Goal: Use online tool/utility: Utilize a website feature to perform a specific function

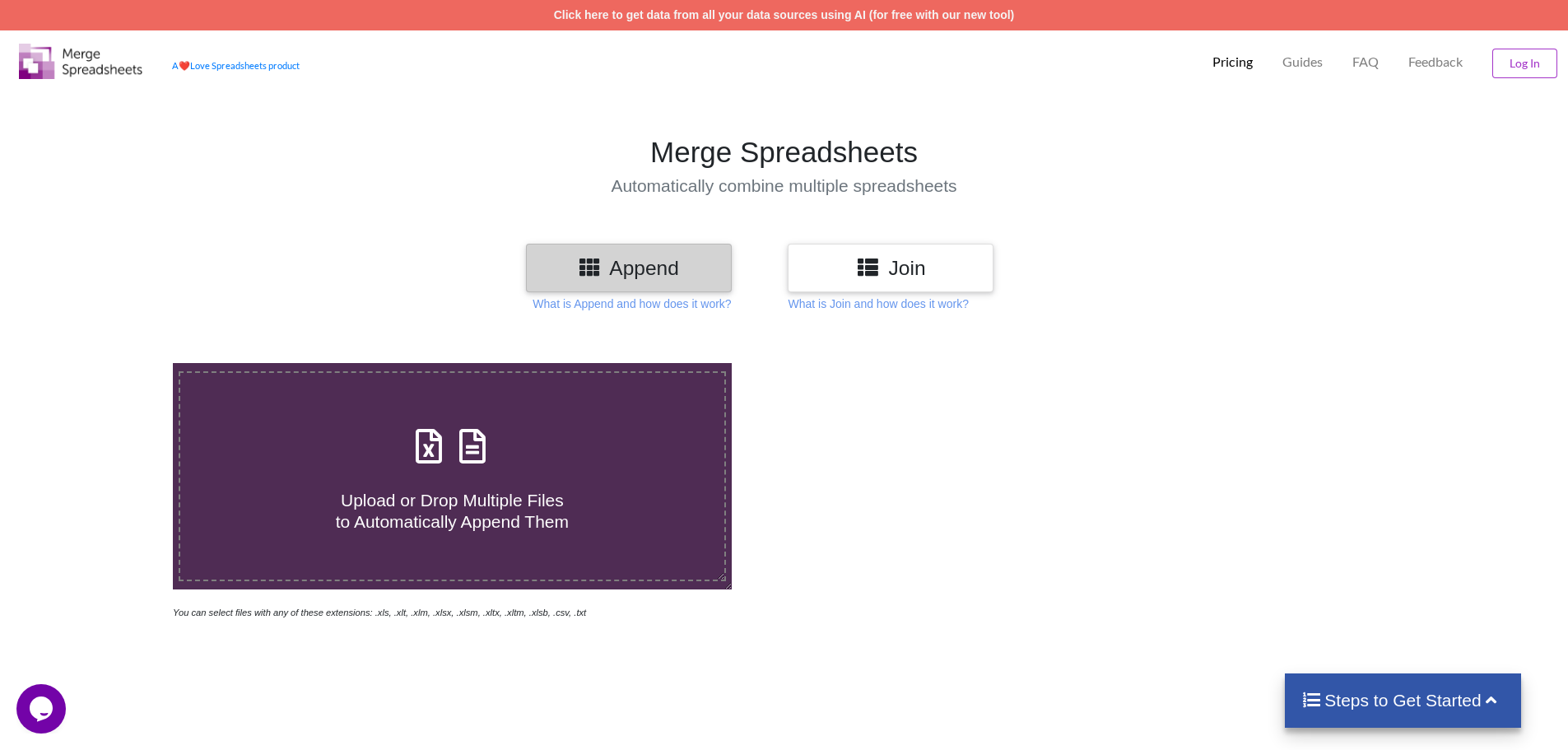
click at [580, 432] on div "Upload or Drop Multiple Files to Automatically Append Them" at bounding box center [451, 475] width 544 height 111
click at [112, 363] on input "Upload or Drop Multiple Files to Automatically Append Them" at bounding box center [112, 363] width 0 height 0
type input "C:\fakepath\Merged file (12).xls"
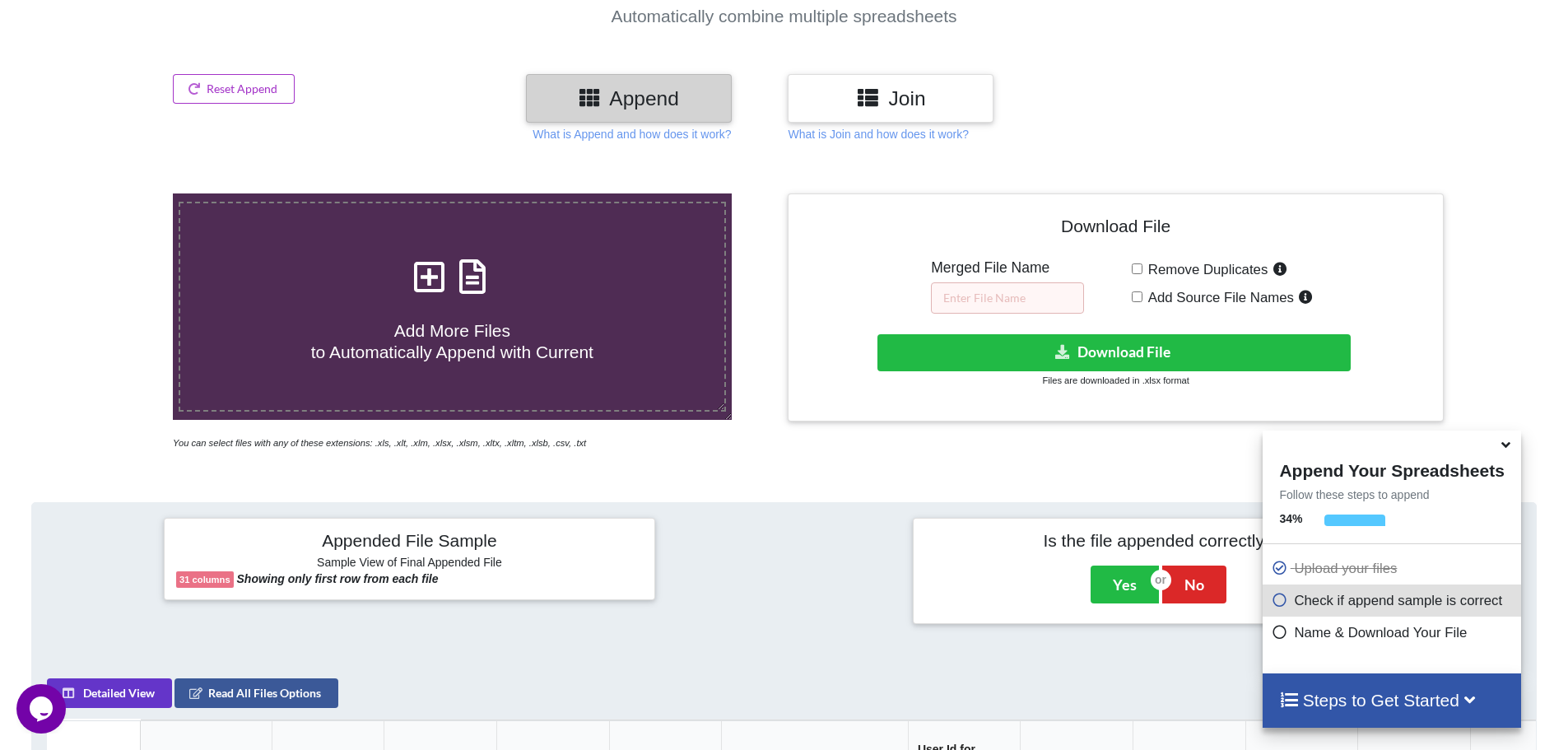
scroll to position [95, 0]
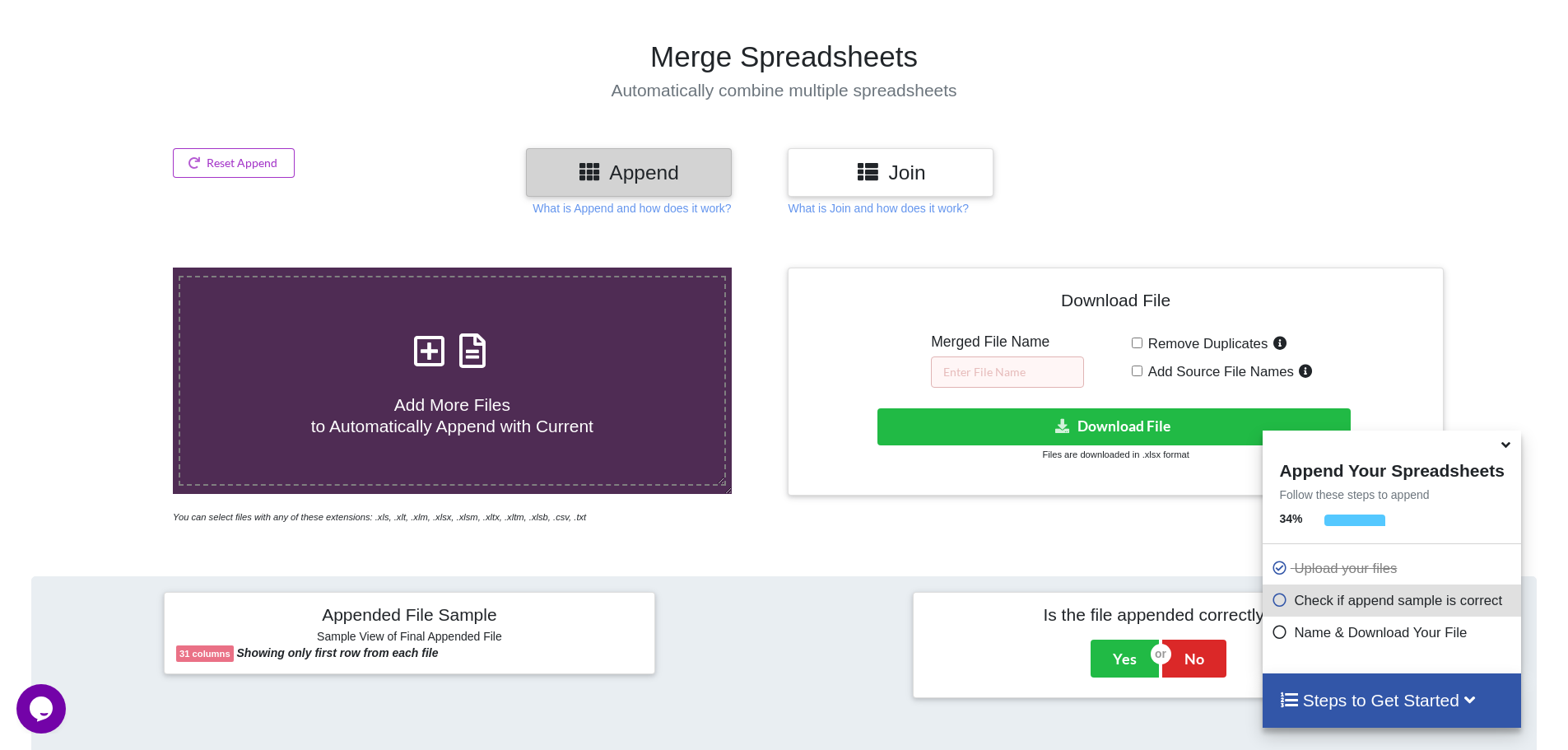
click at [920, 167] on h3 "Join" at bounding box center [890, 172] width 181 height 23
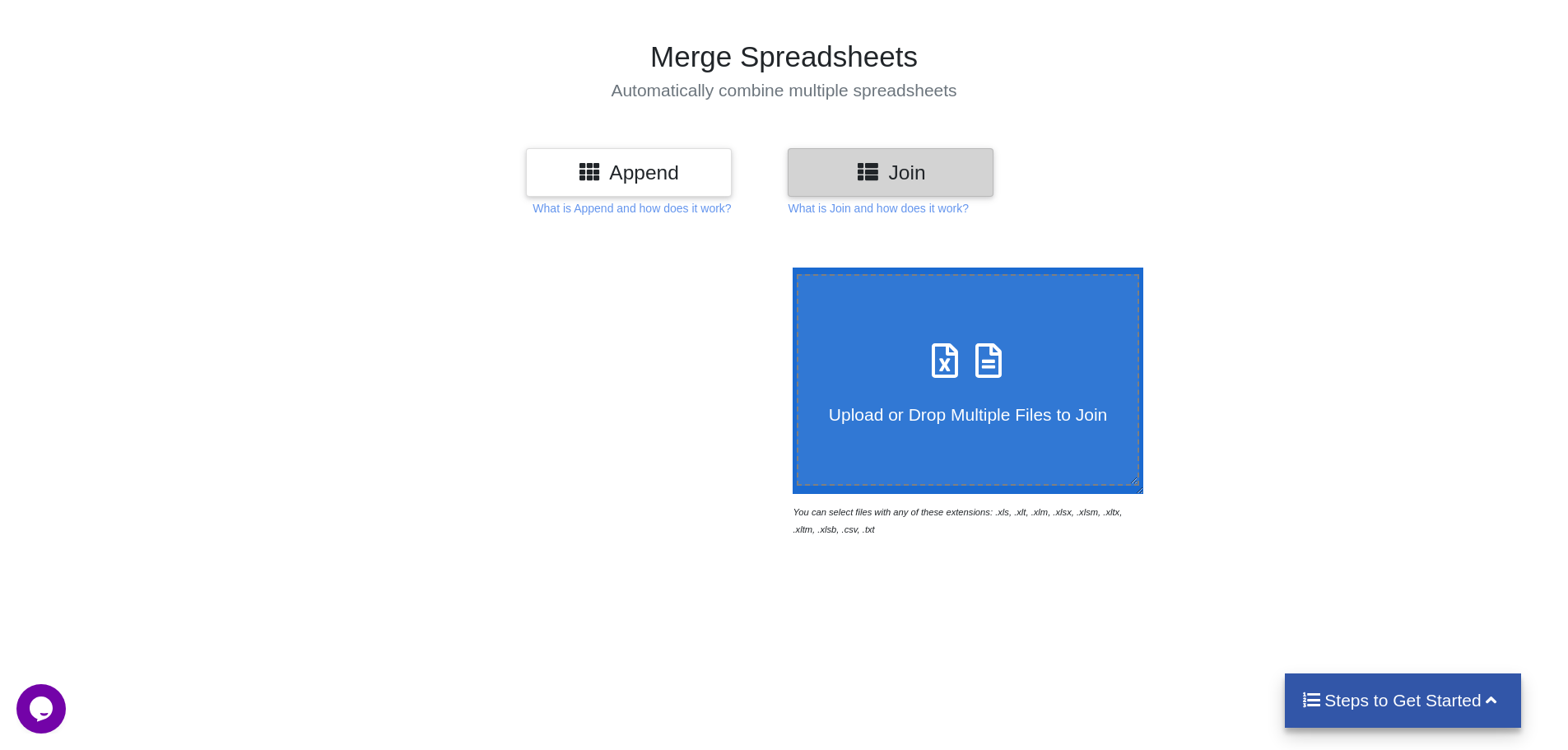
click at [685, 181] on h3 "Append" at bounding box center [629, 172] width 181 height 23
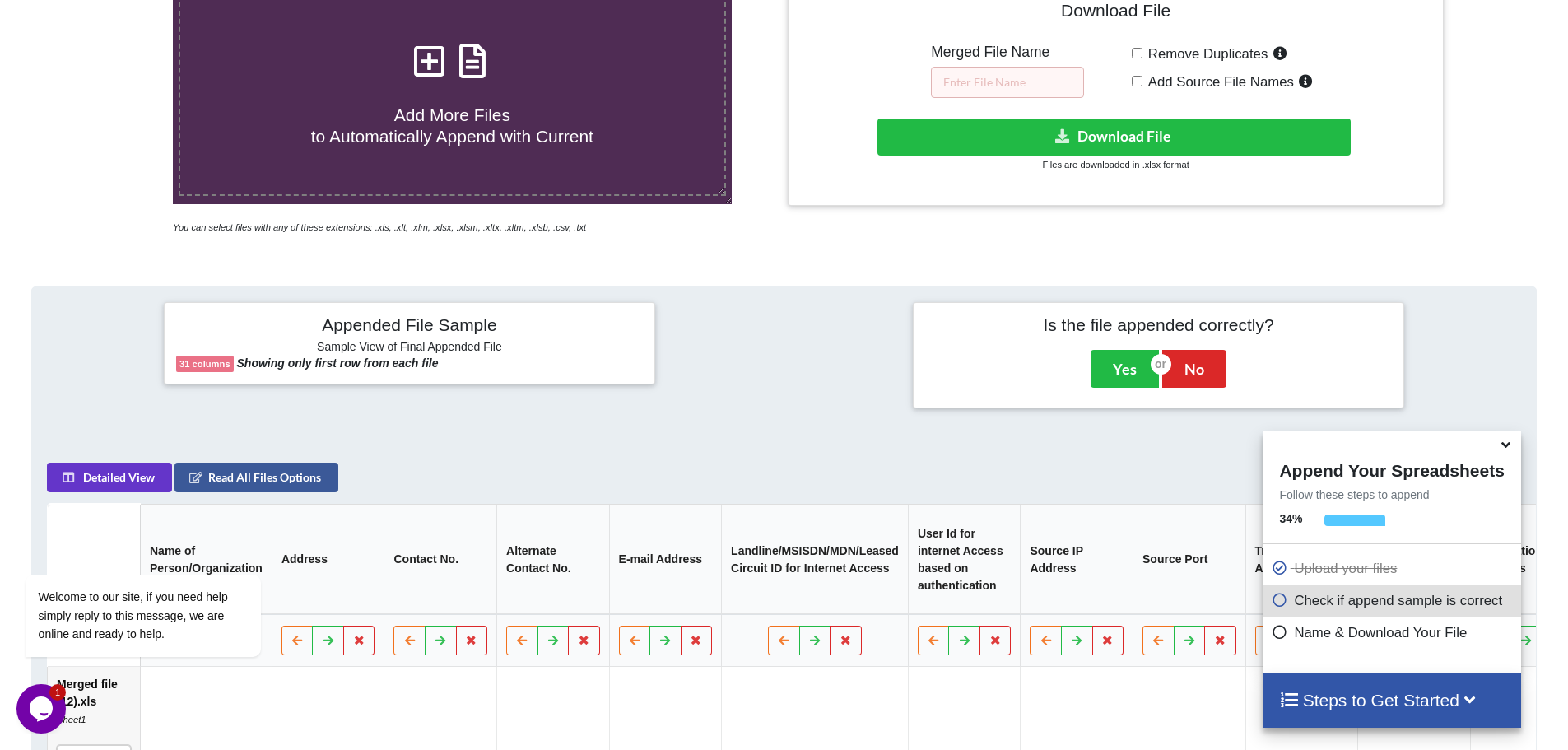
scroll to position [260, 0]
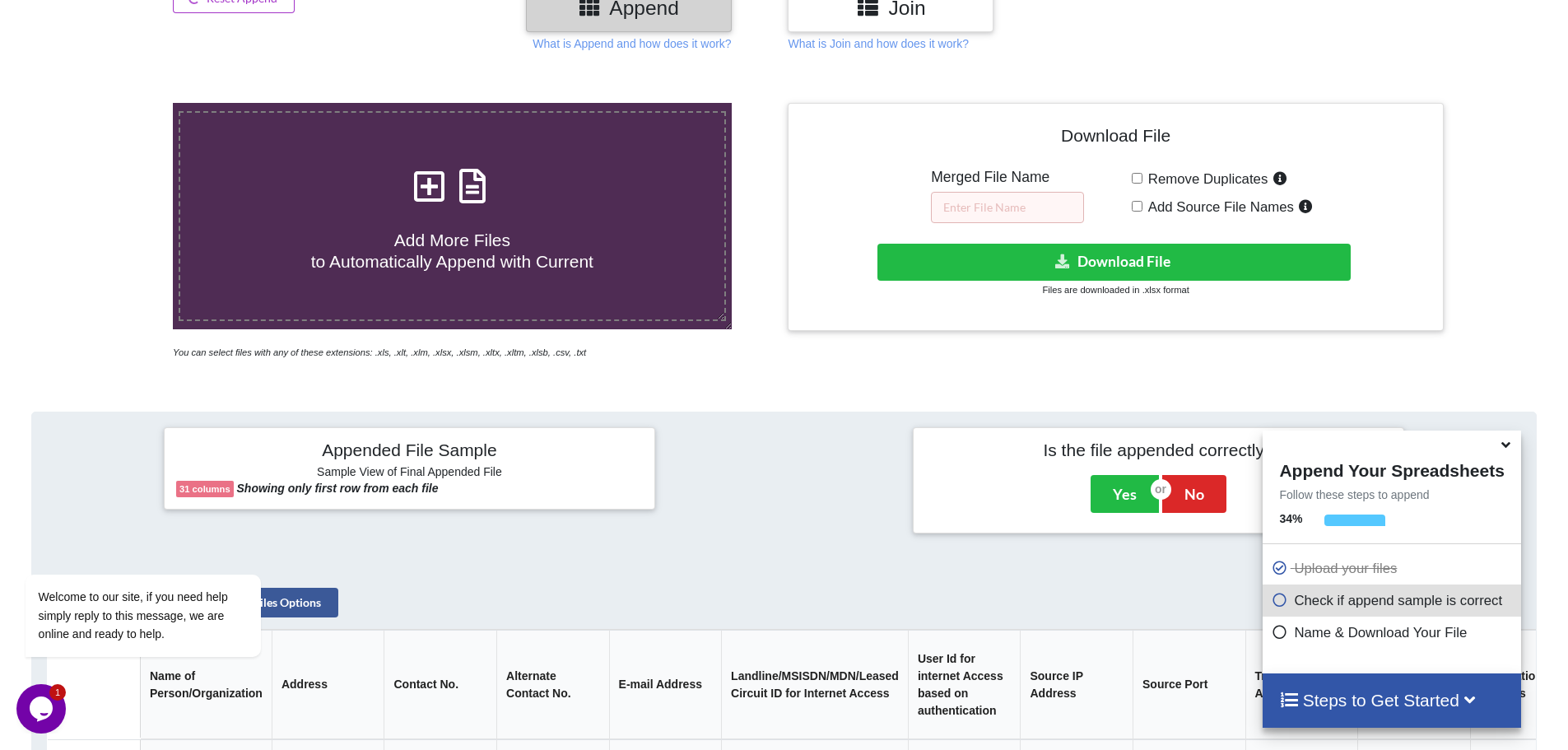
click at [1006, 284] on div "Download hidden Download File Files are downloaded in .xlsx format" at bounding box center [1116, 270] width 631 height 54
click at [1013, 269] on button "Download File" at bounding box center [1114, 262] width 473 height 37
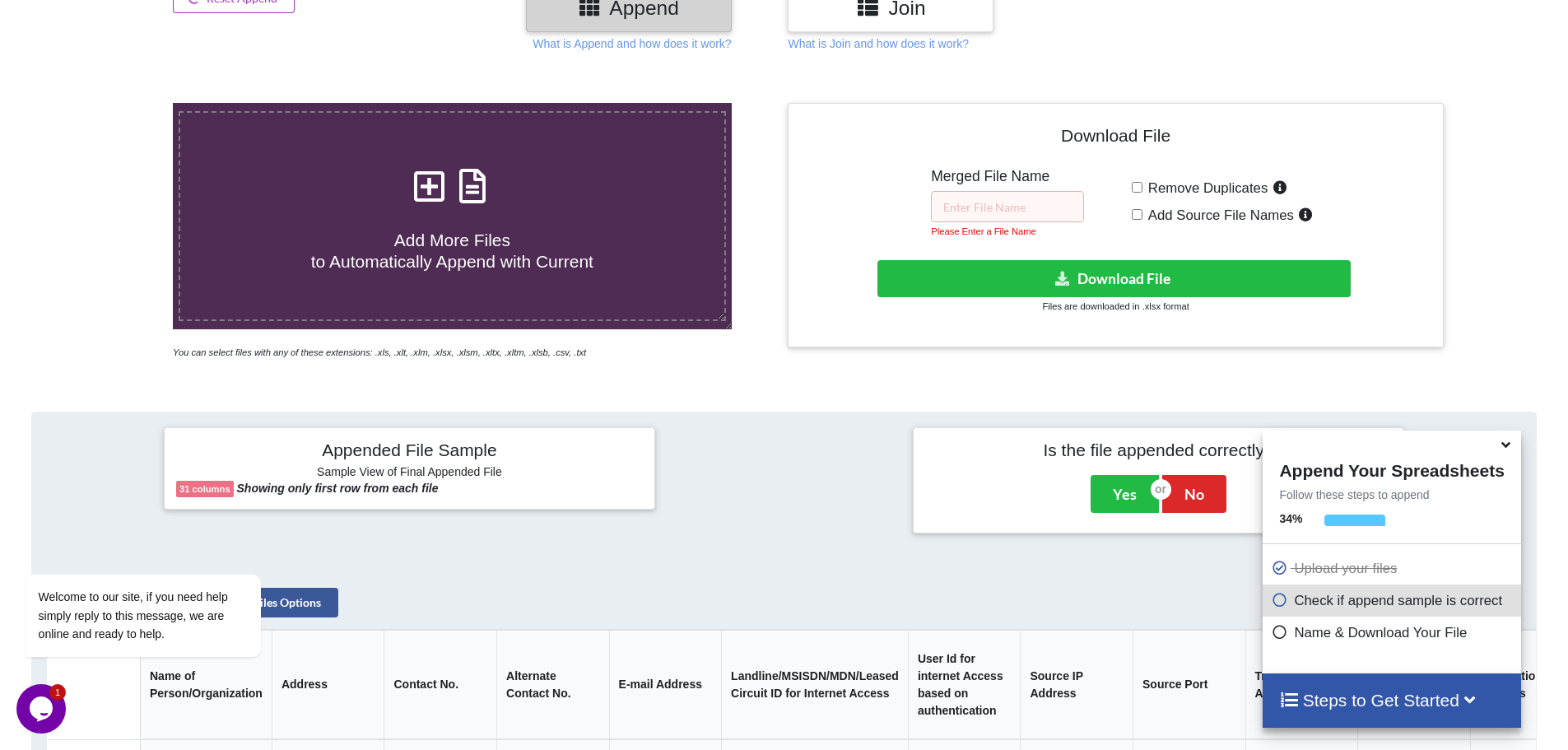
click at [1023, 188] on div "Merged File Name Please Enter a File Name" at bounding box center [1007, 203] width 153 height 71
click at [1012, 214] on input "text" at bounding box center [1007, 207] width 153 height 31
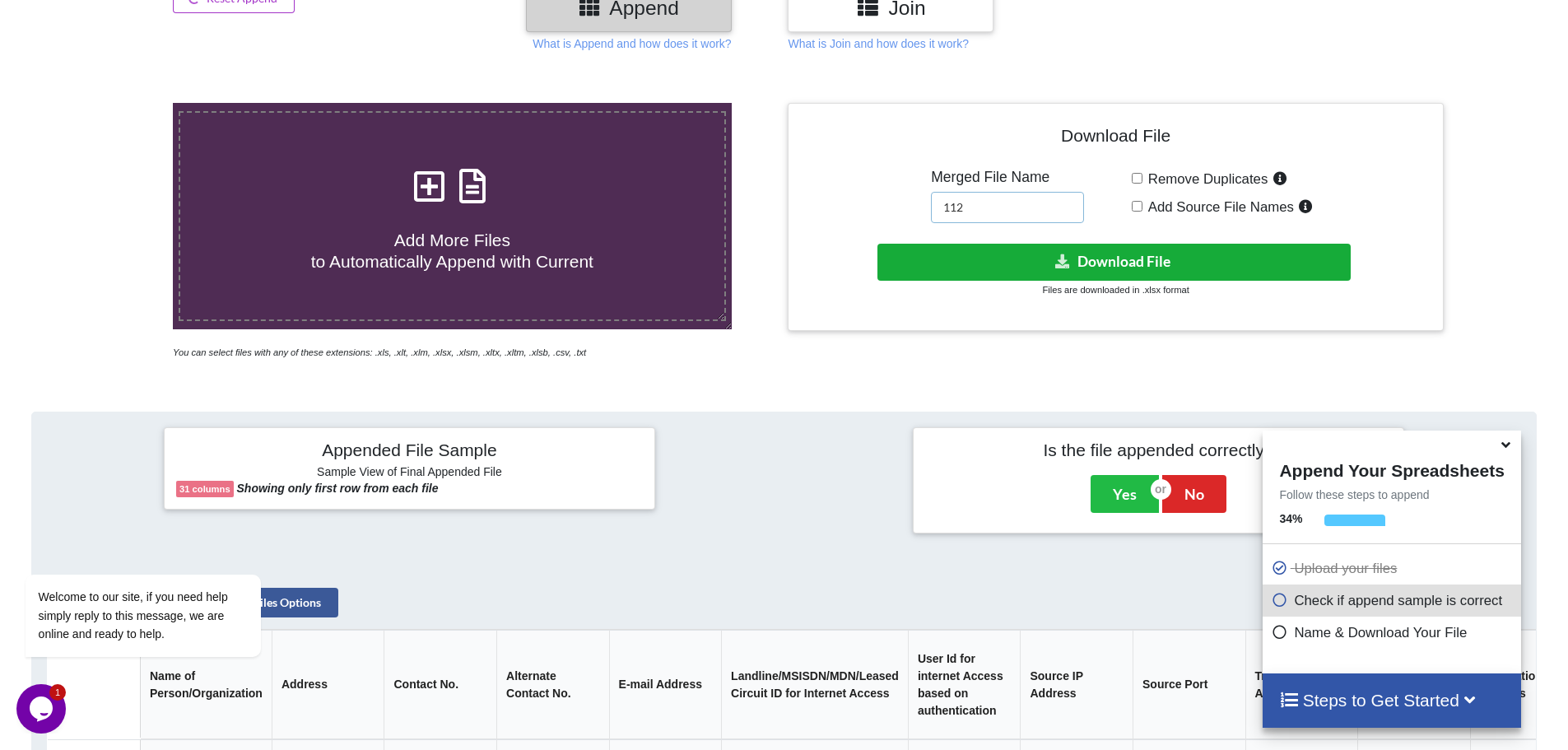
type input "112"
click at [1012, 250] on button "Download File" at bounding box center [1114, 262] width 473 height 37
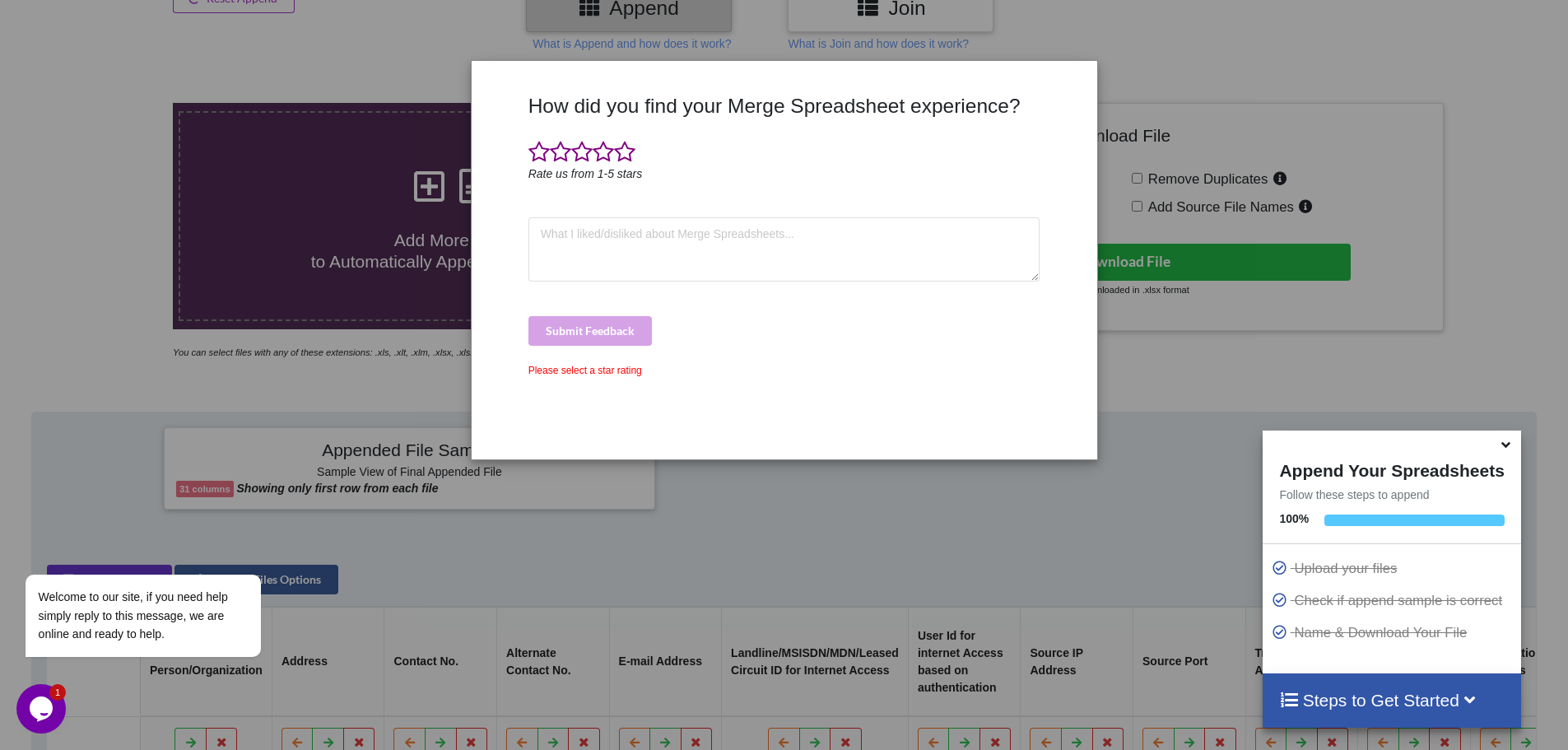
click at [941, 518] on div "How did you find your Merge Spreadsheet experience? Rate us from 1-5 stars Subm…" at bounding box center [784, 375] width 1568 height 750
click at [1131, 48] on div "How did you find your Merge Spreadsheet experience? Rate us from 1-5 stars Subm…" at bounding box center [784, 375] width 1568 height 750
